Goal: Book appointment/travel/reservation

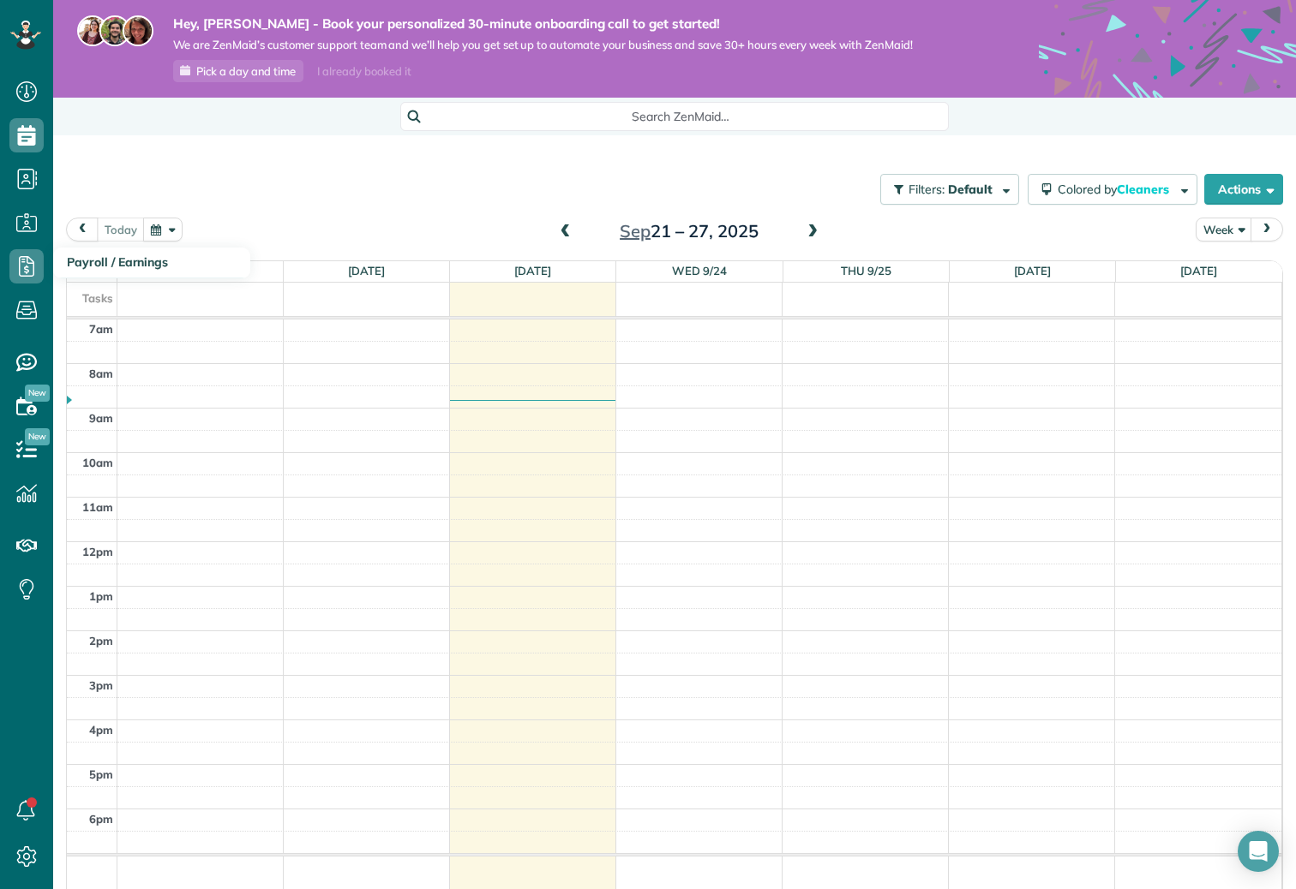
scroll to position [8, 8]
click at [29, 859] on icon at bounding box center [26, 857] width 34 height 34
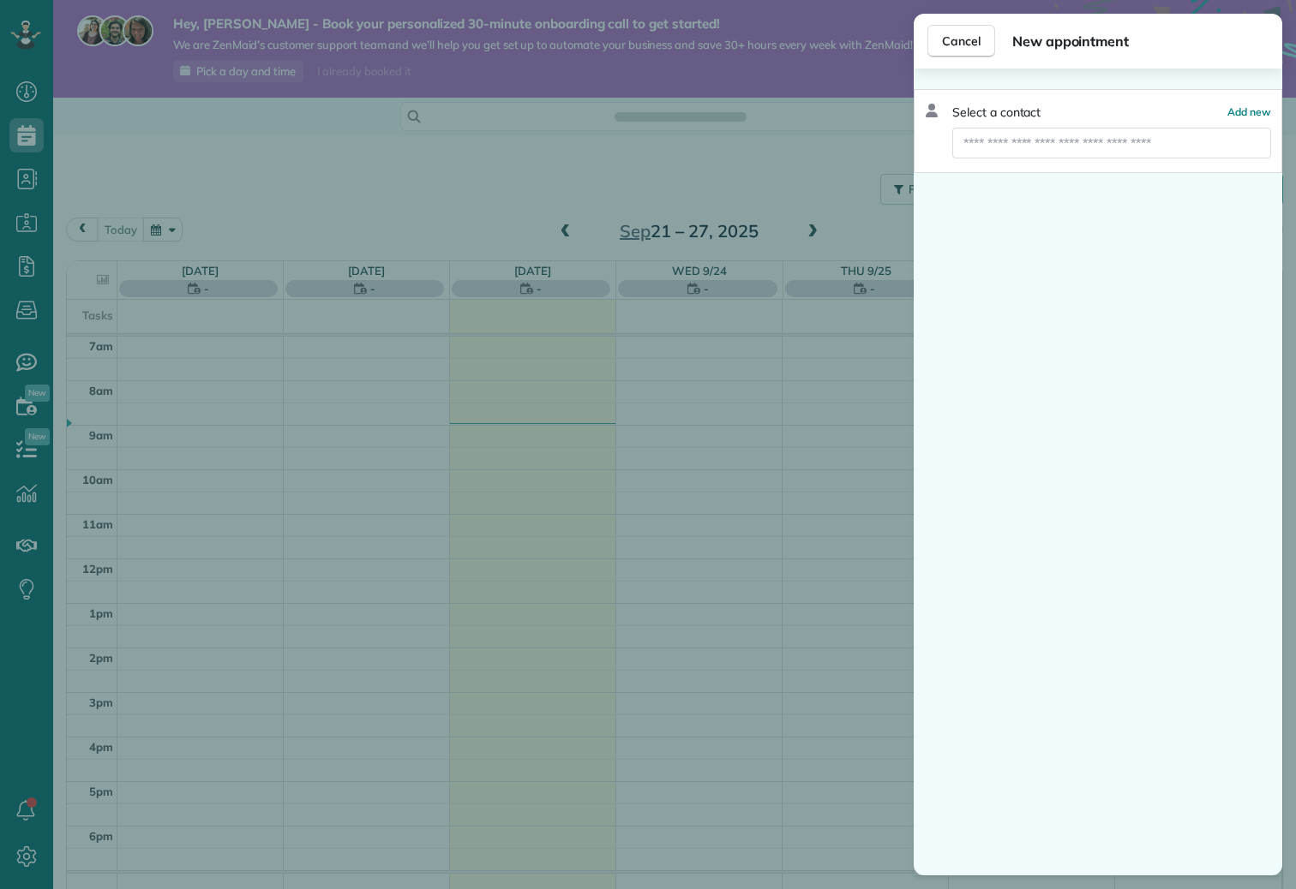
scroll to position [8, 8]
click at [1147, 137] on input "text" at bounding box center [1111, 143] width 319 height 31
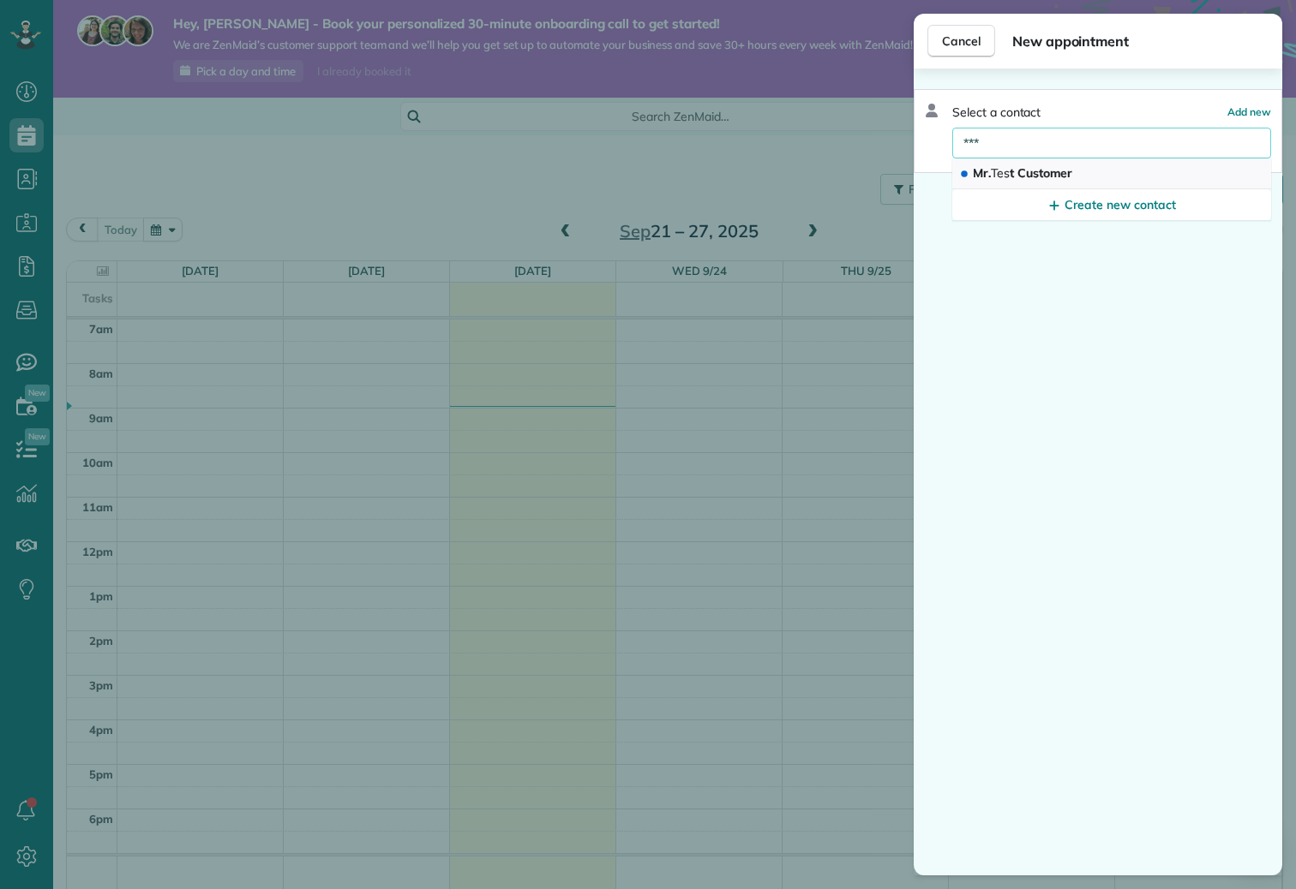
type input "***"
click at [1038, 177] on span "Mr. Tes t Customer" at bounding box center [1022, 172] width 99 height 15
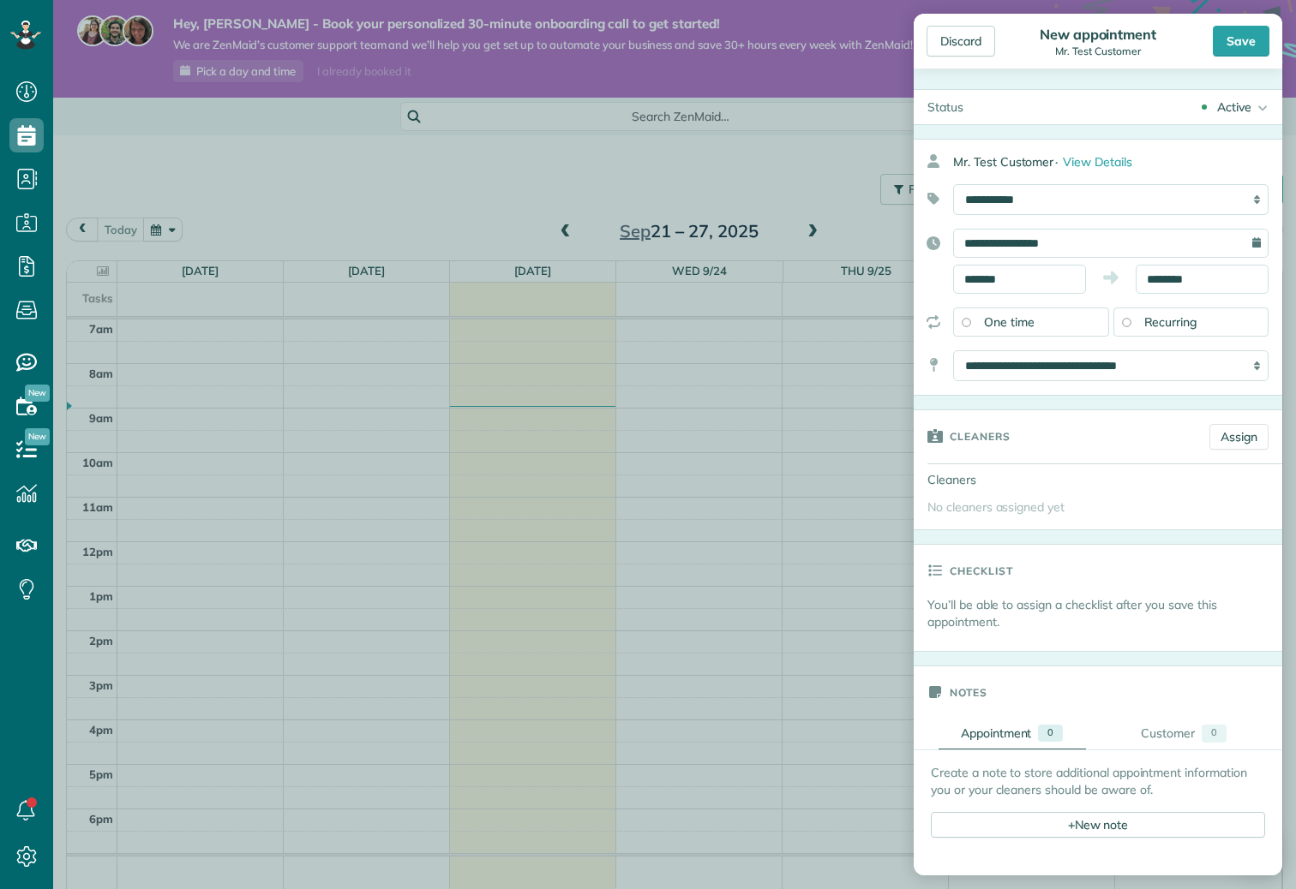
click at [1158, 325] on span "Recurring" at bounding box center [1170, 321] width 53 height 15
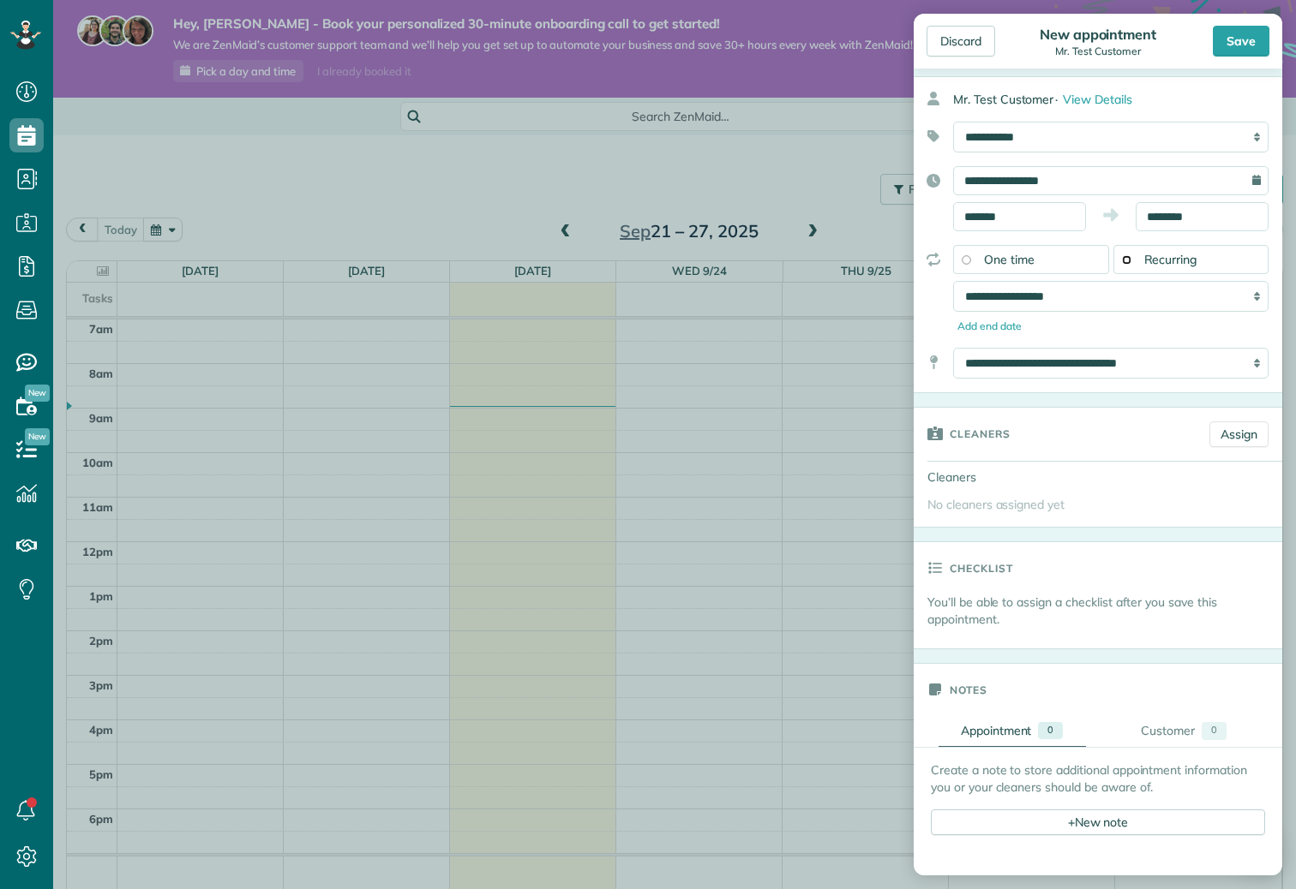
scroll to position [78, 0]
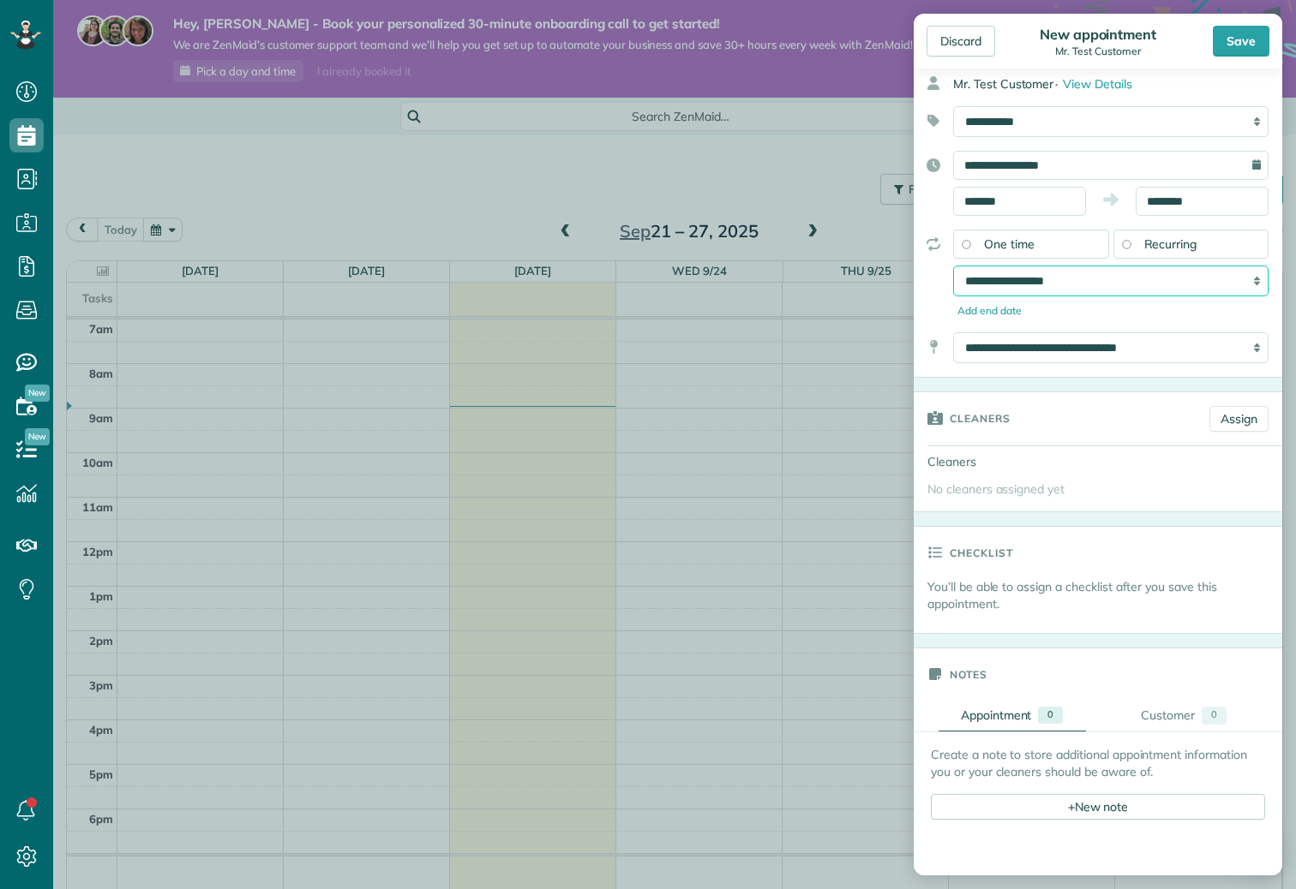
click at [1143, 286] on select "**********" at bounding box center [1110, 281] width 315 height 31
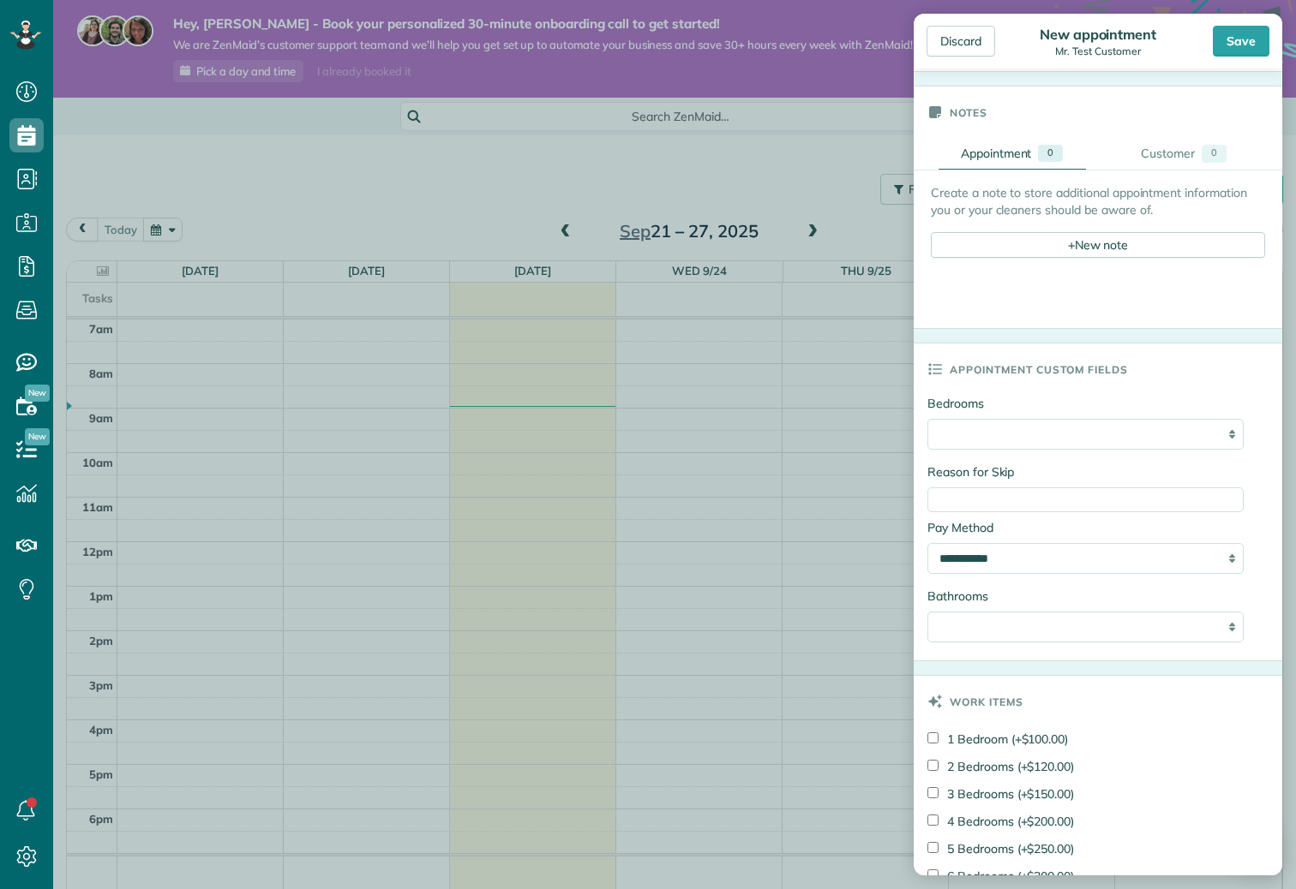
scroll to position [637, 0]
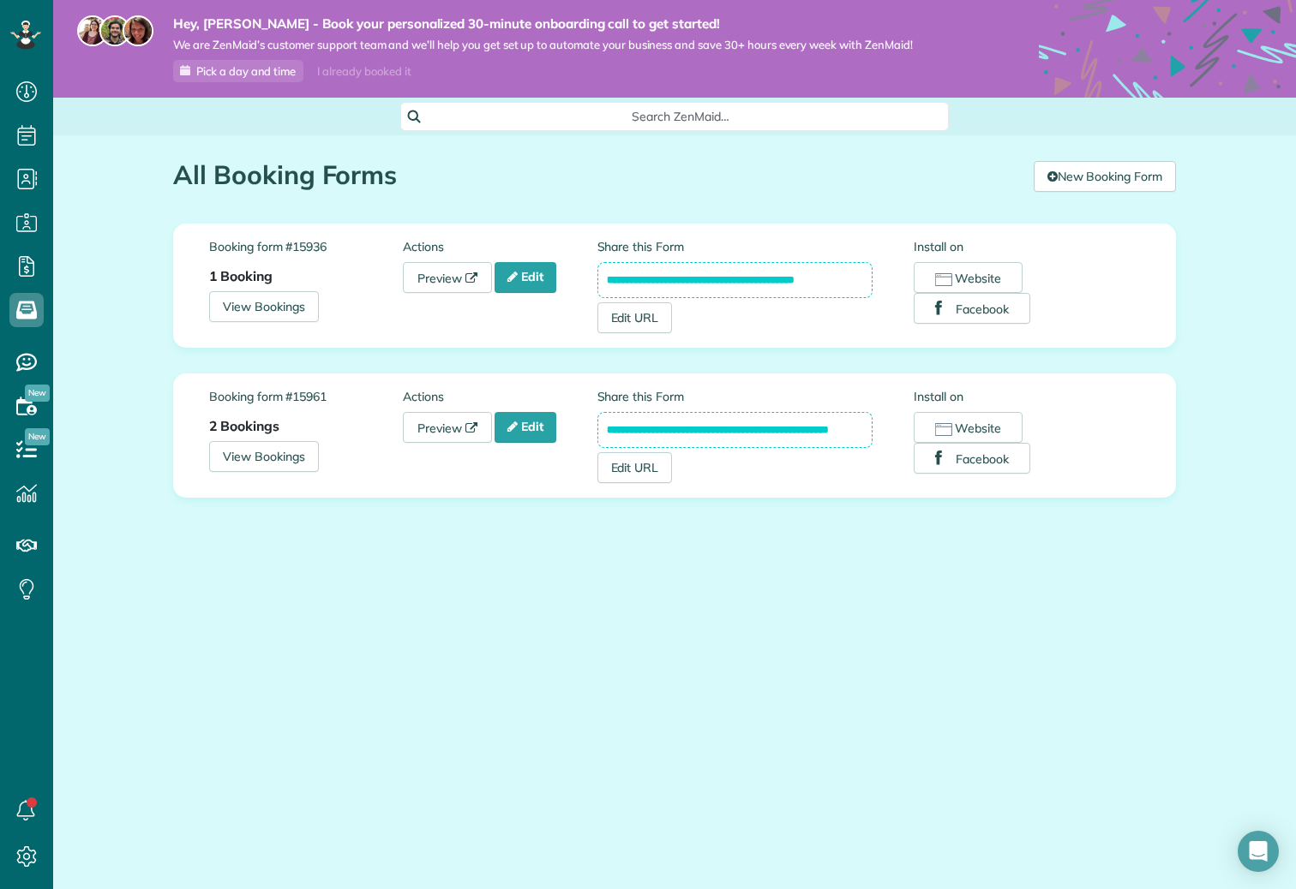
scroll to position [8, 8]
click at [30, 866] on icon at bounding box center [26, 857] width 34 height 34
